Goal: Task Accomplishment & Management: Use online tool/utility

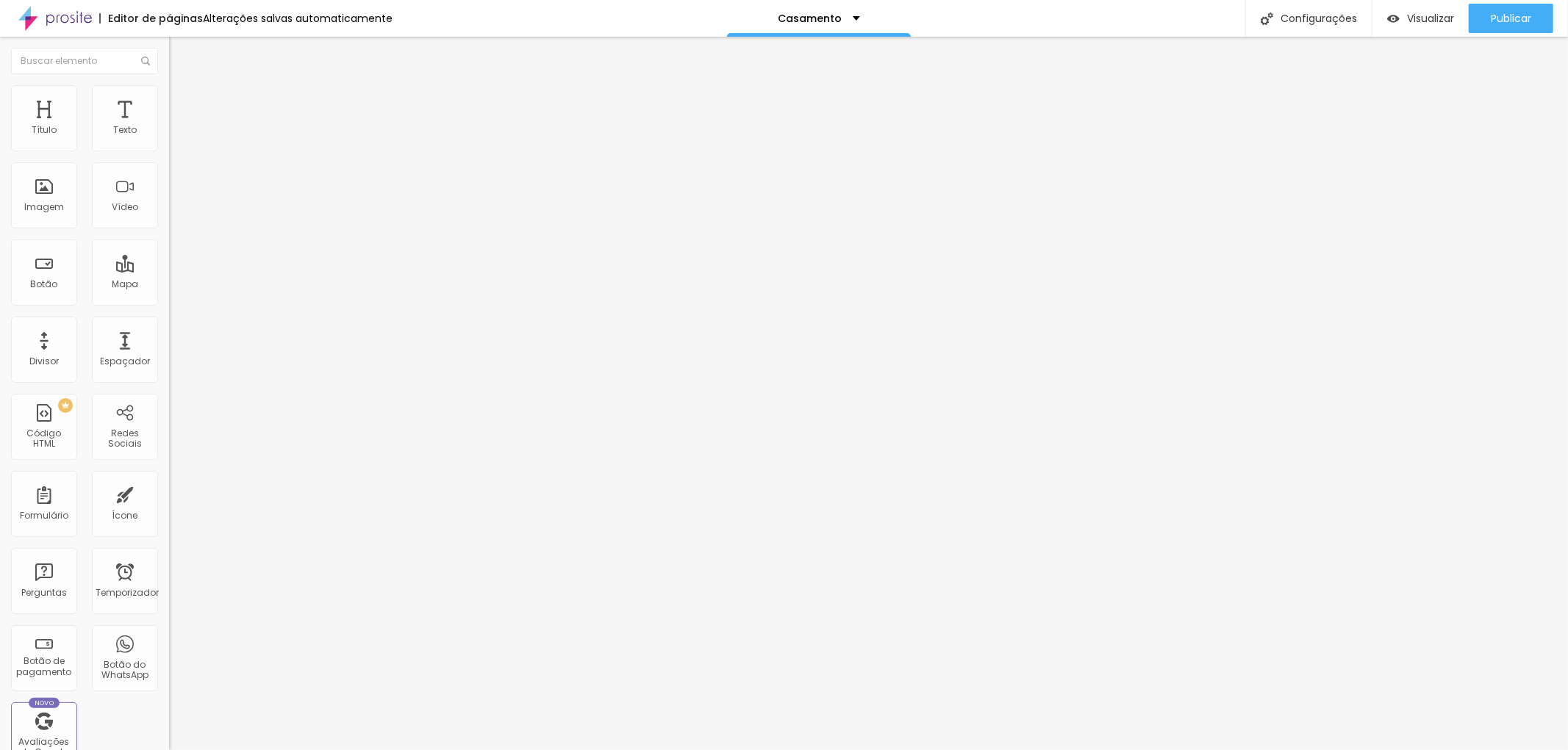
click at [182, 99] on font "Estilo" at bounding box center [194, 94] width 23 height 12
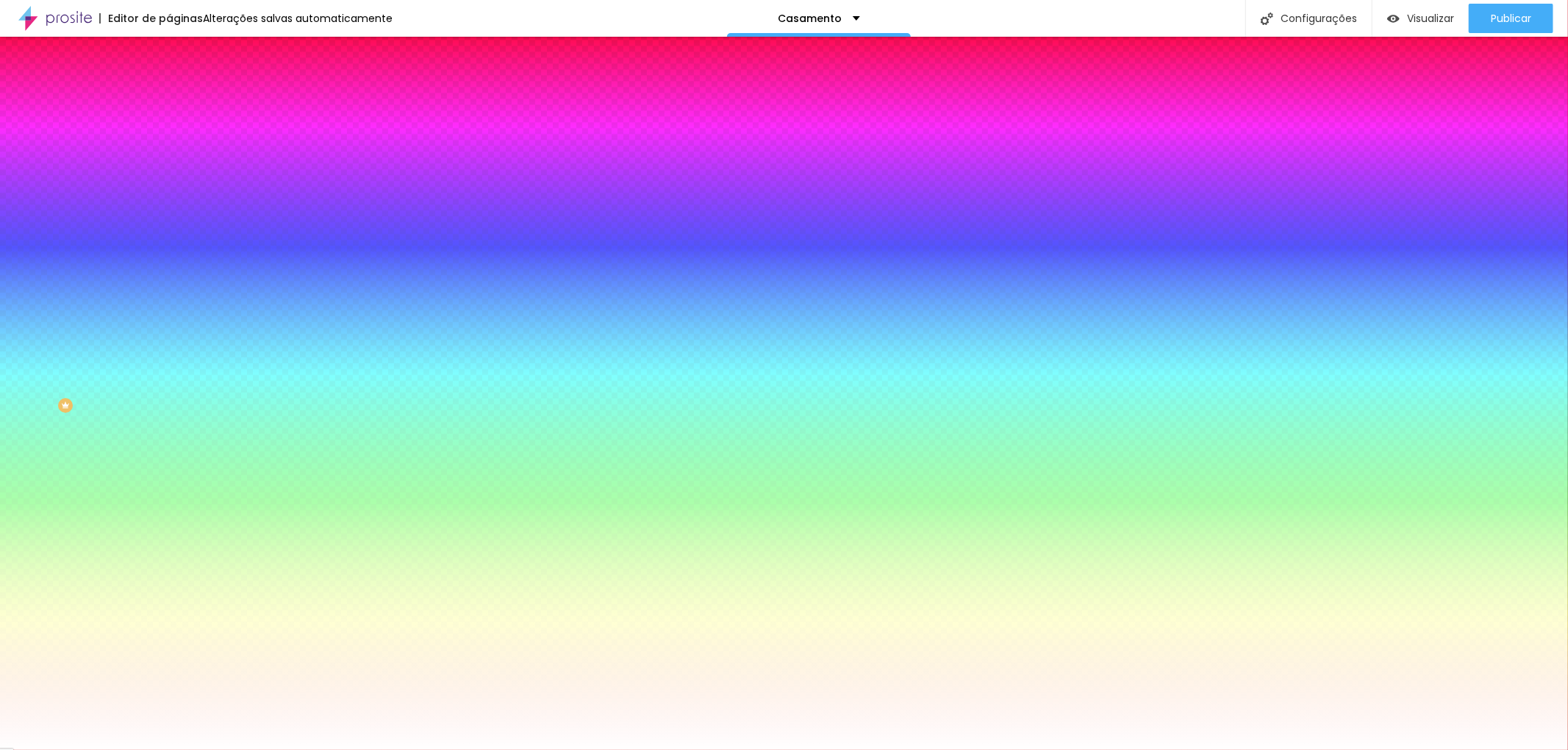
click at [169, 100] on img at bounding box center [176, 107] width 13 height 13
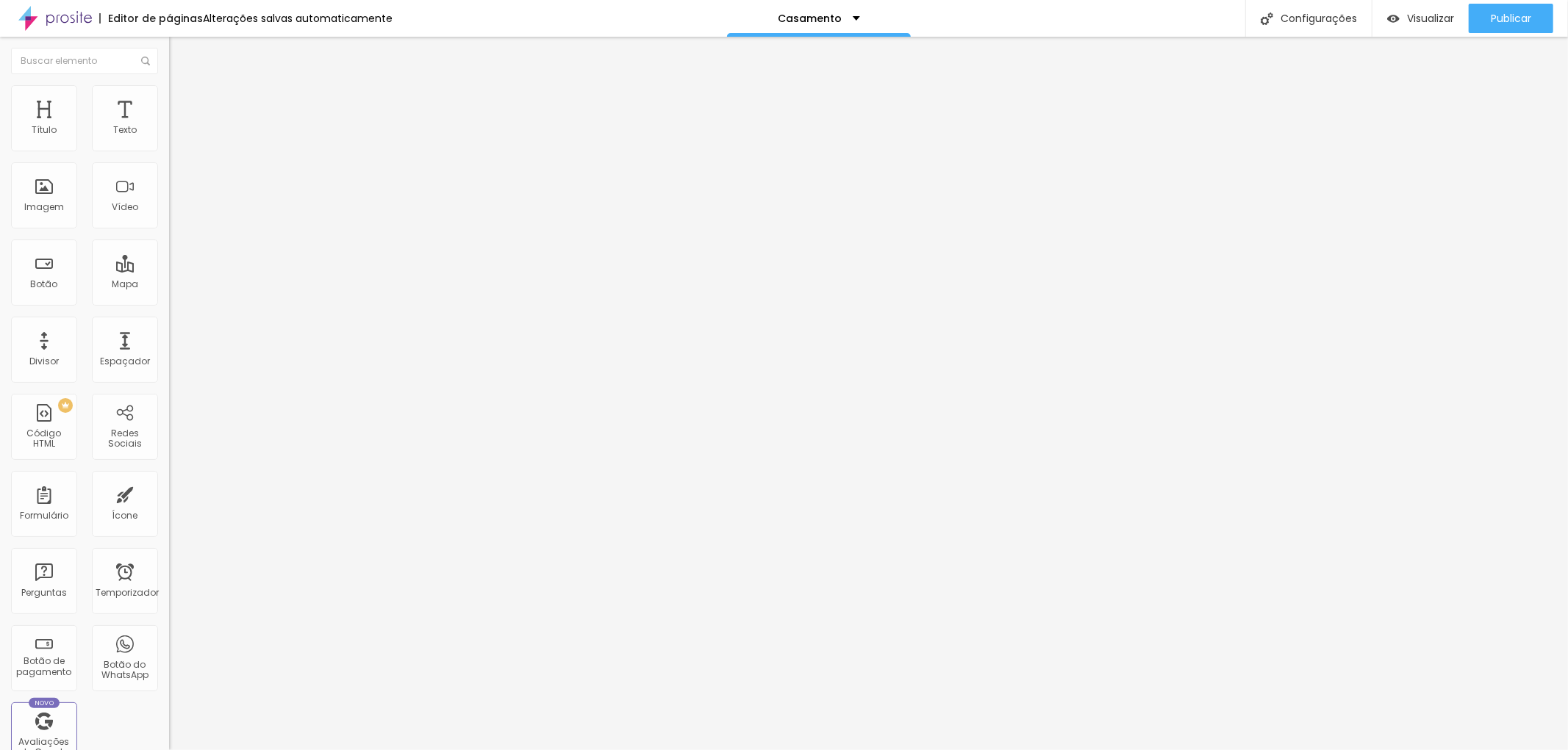
click at [169, 90] on img at bounding box center [176, 92] width 13 height 13
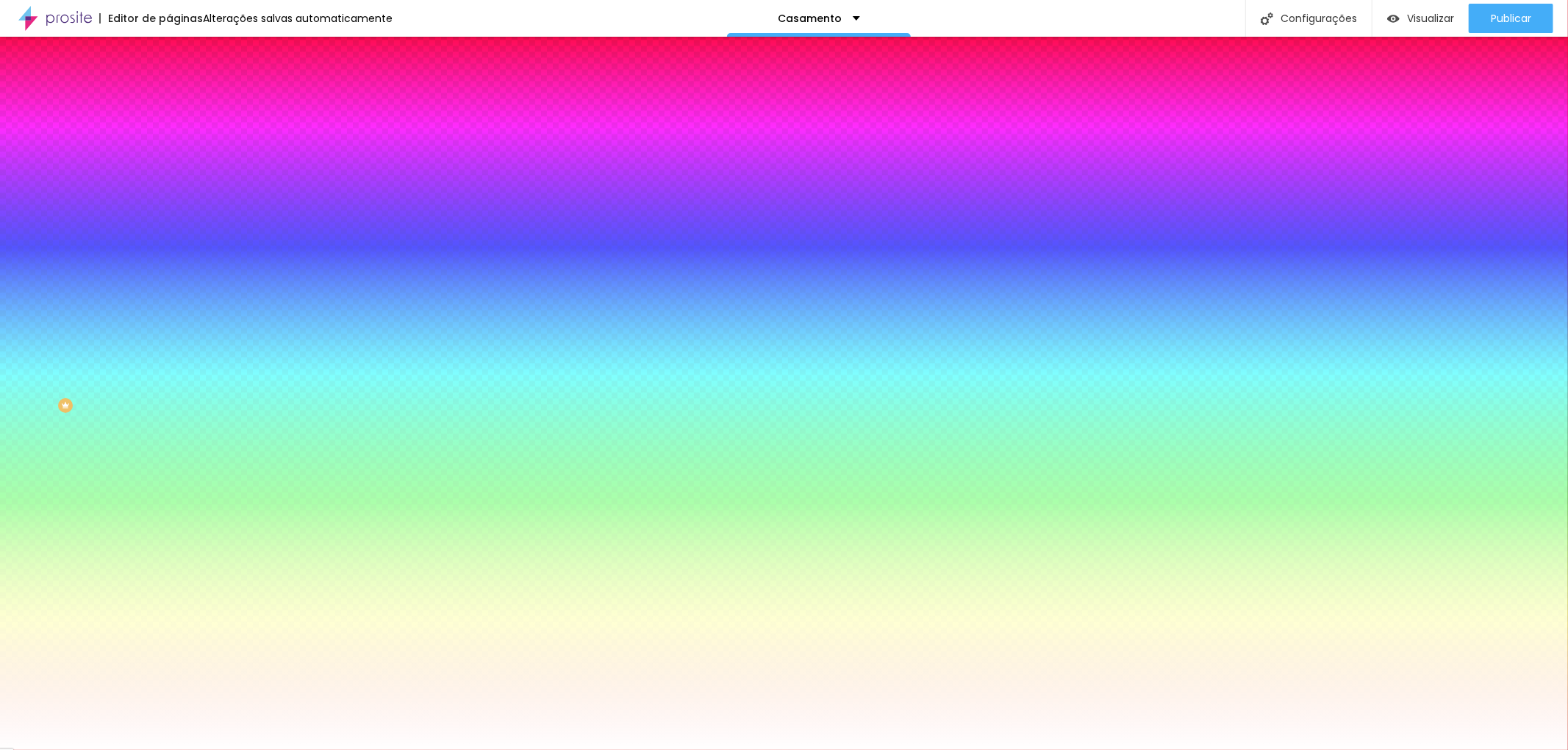
click at [169, 86] on li "Conteúdo" at bounding box center [254, 78] width 169 height 15
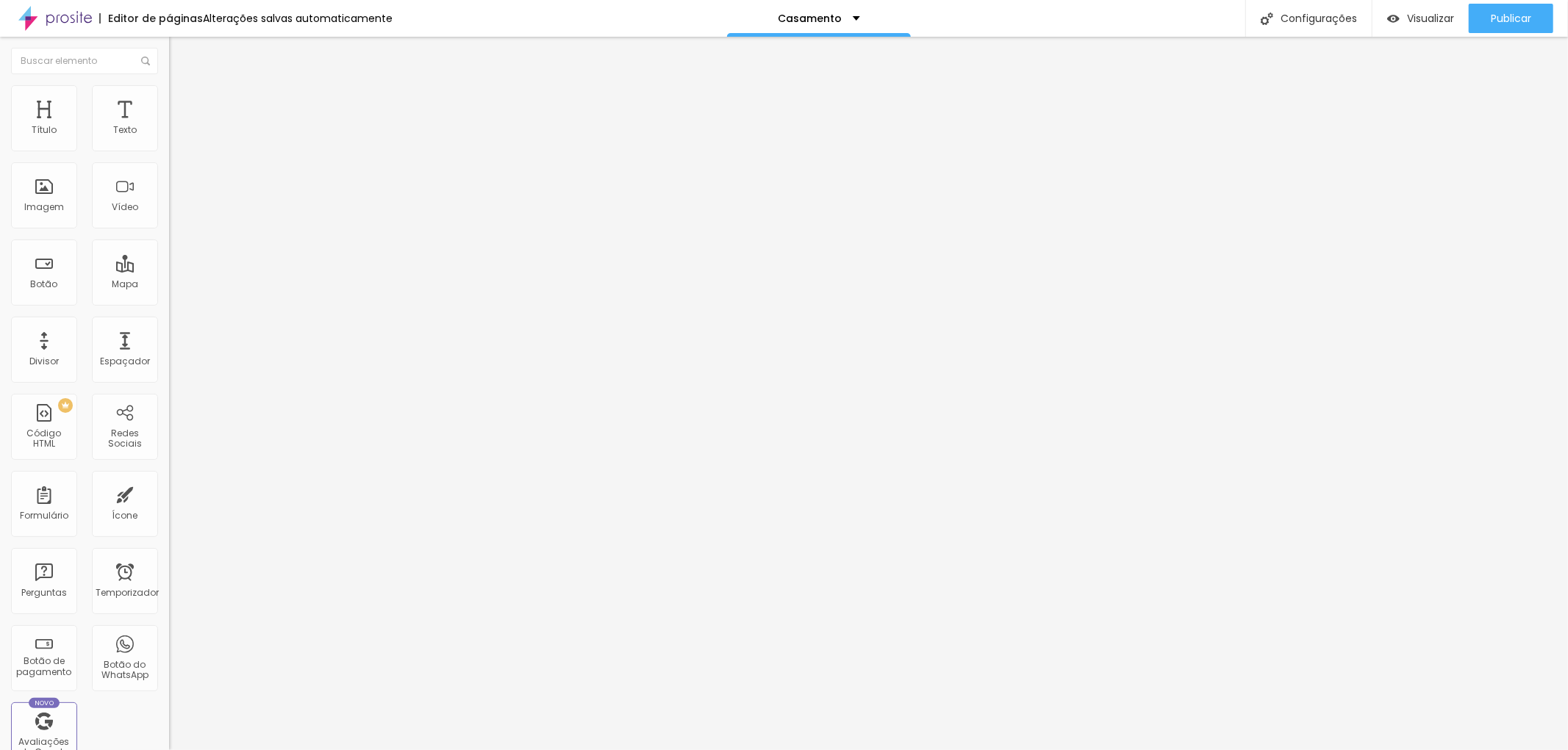
click at [169, 86] on img at bounding box center [176, 92] width 13 height 13
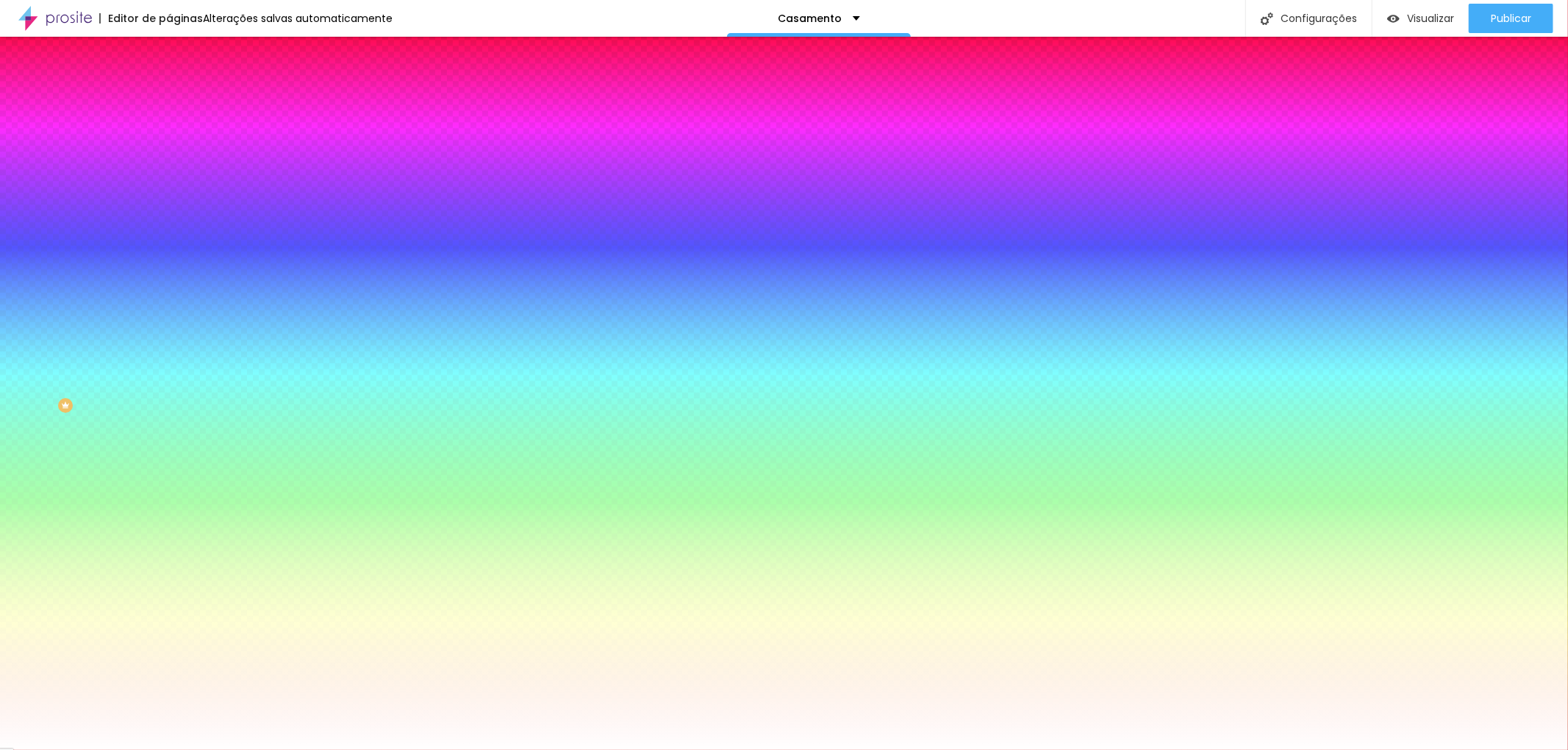
click at [182, 102] on font "Estilo" at bounding box center [194, 94] width 23 height 12
click at [182, 86] on font "Conteúdo" at bounding box center [205, 80] width 46 height 12
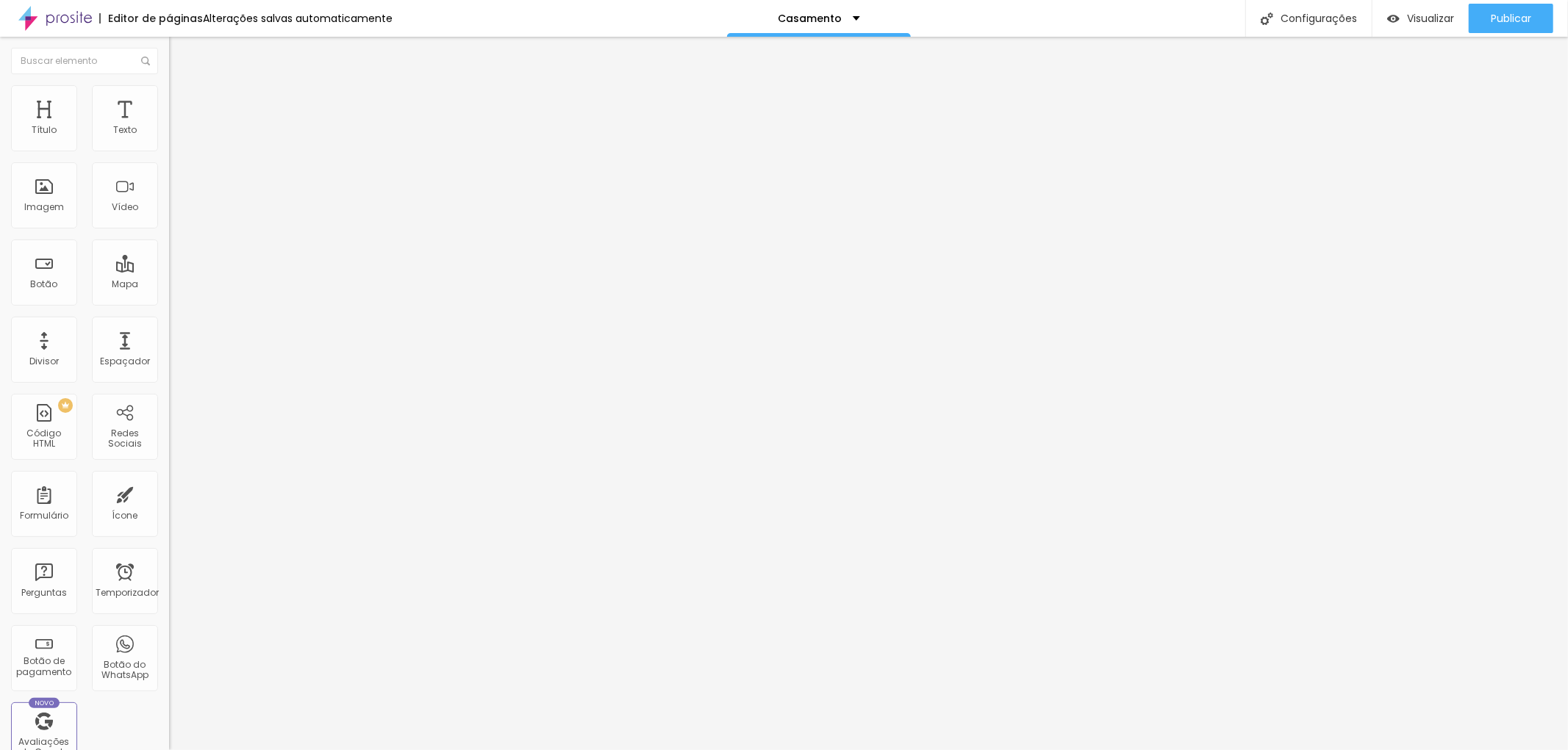
click at [169, 94] on li "Estilo" at bounding box center [254, 93] width 169 height 15
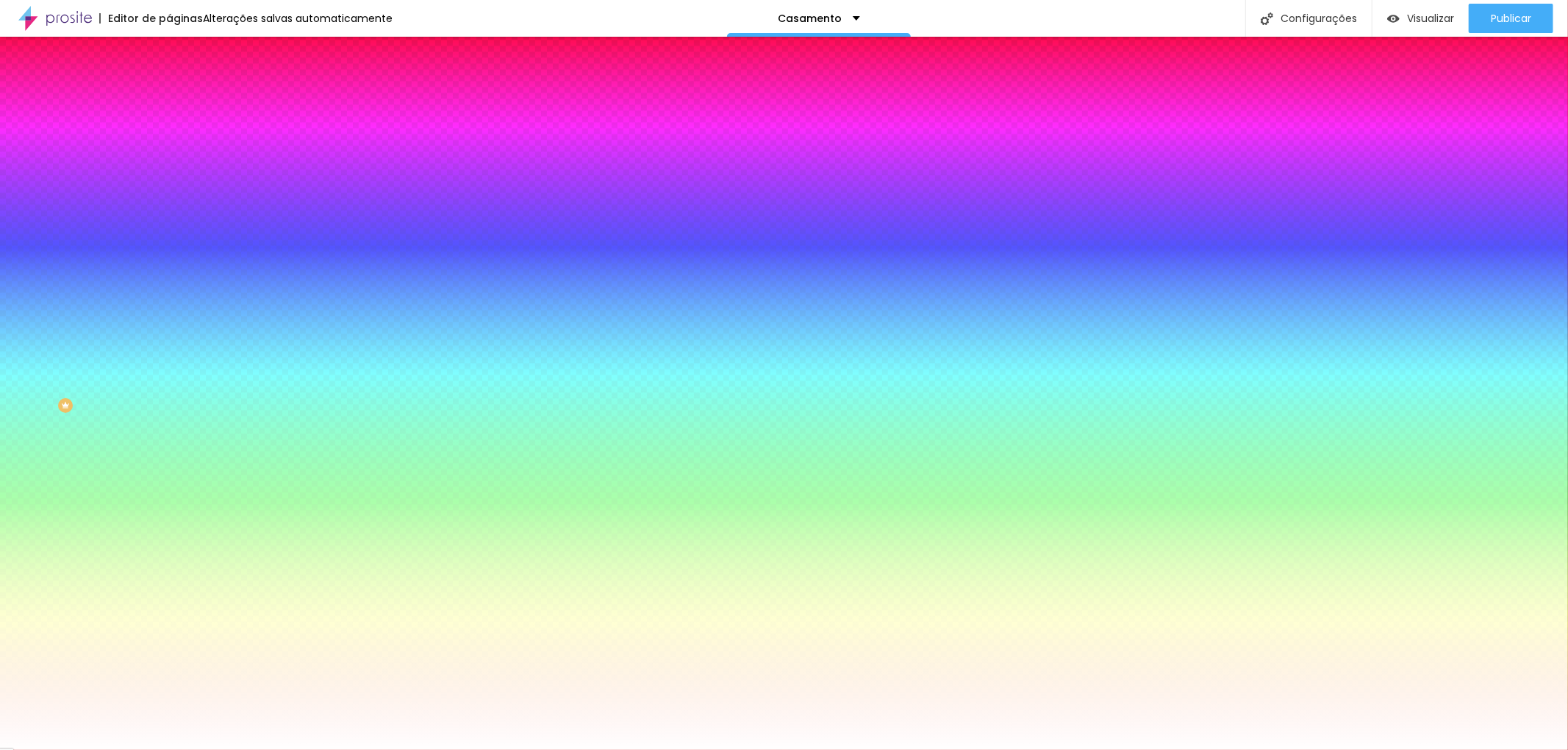
click at [180, 48] on img "button" at bounding box center [186, 54] width 11 height 11
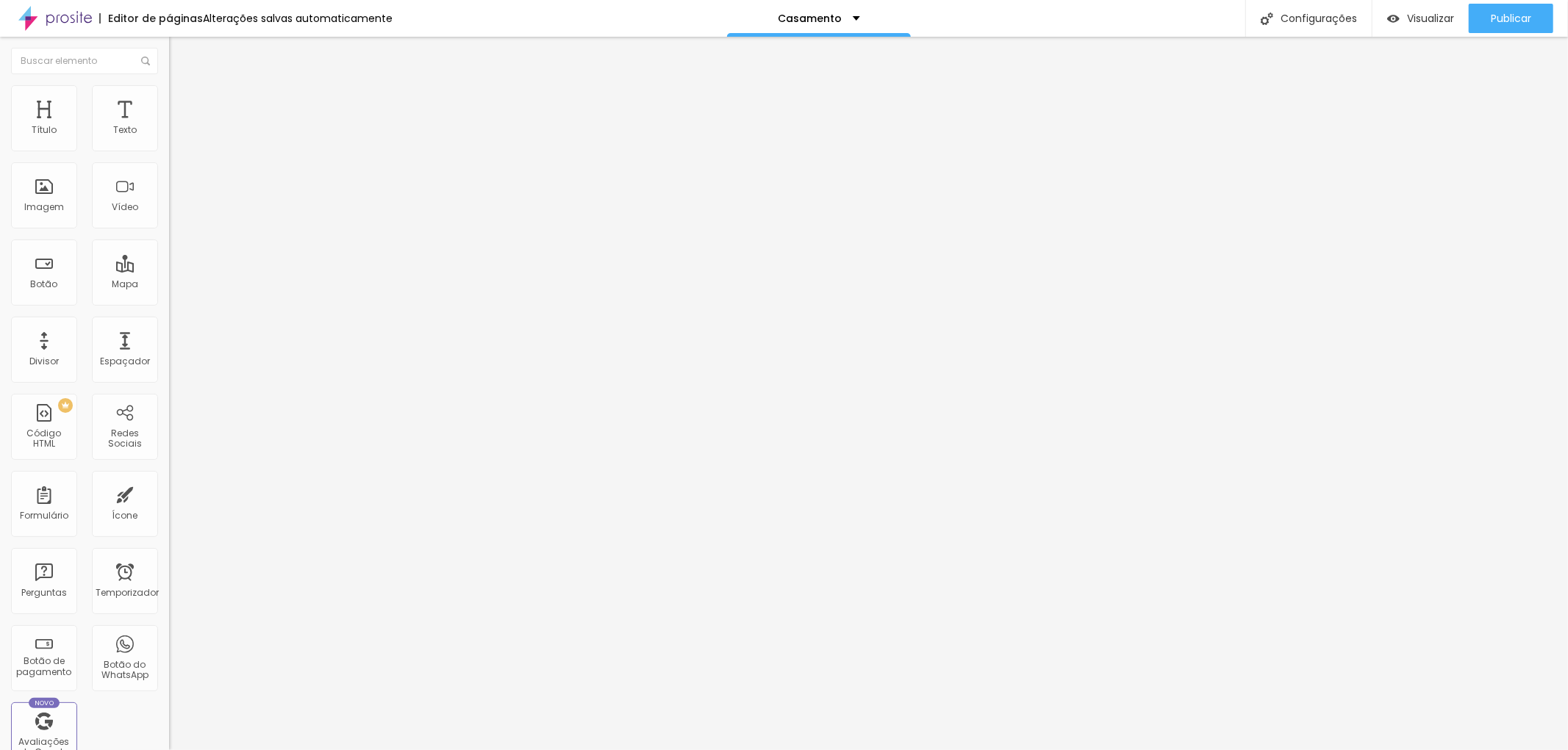
click at [178, 126] on font "Trocar imagem" at bounding box center [213, 120] width 72 height 12
